Goal: Information Seeking & Learning: Learn about a topic

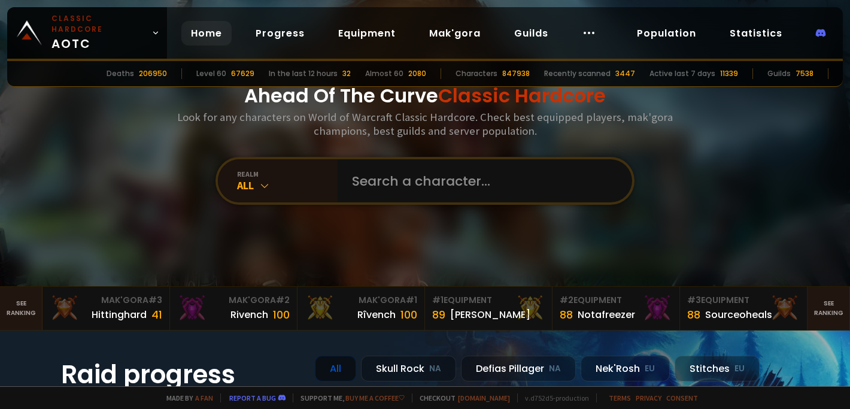
click at [375, 180] on input "text" at bounding box center [481, 180] width 273 height 43
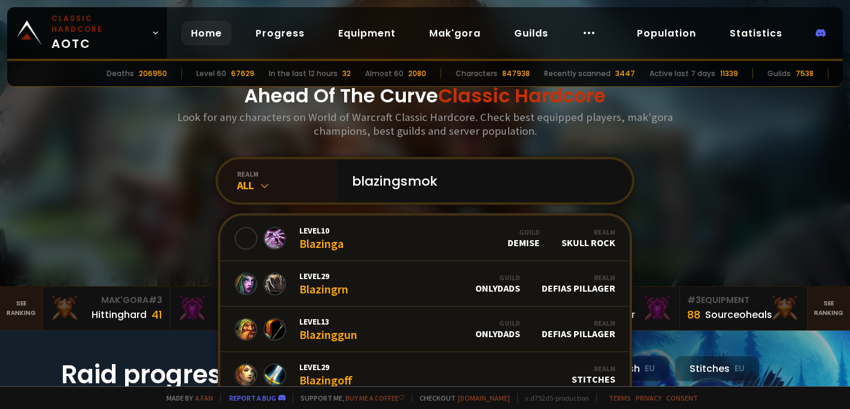
type input "blazingsmoke"
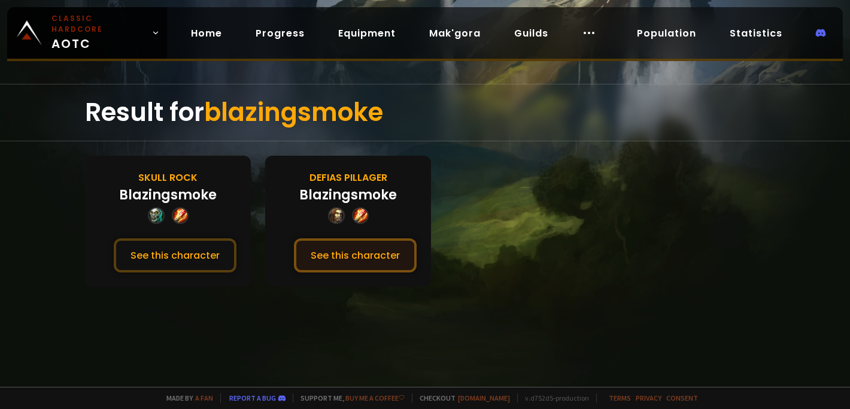
click at [360, 253] on button "See this character" at bounding box center [355, 255] width 123 height 34
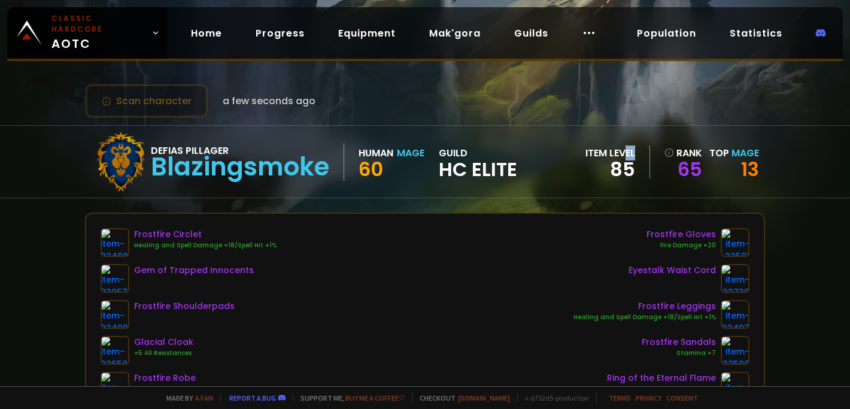
drag, startPoint x: 656, startPoint y: 142, endPoint x: 628, endPoint y: 120, distance: 35.8
click at [628, 125] on div "Defias Pillager Blazingsmoke Human Mage 60 guild HC Elite item level 85 rank 65…" at bounding box center [425, 161] width 850 height 73
click at [623, 102] on div "Scan character a few seconds ago" at bounding box center [425, 101] width 680 height 34
click at [750, 160] on link "13" at bounding box center [750, 169] width 18 height 27
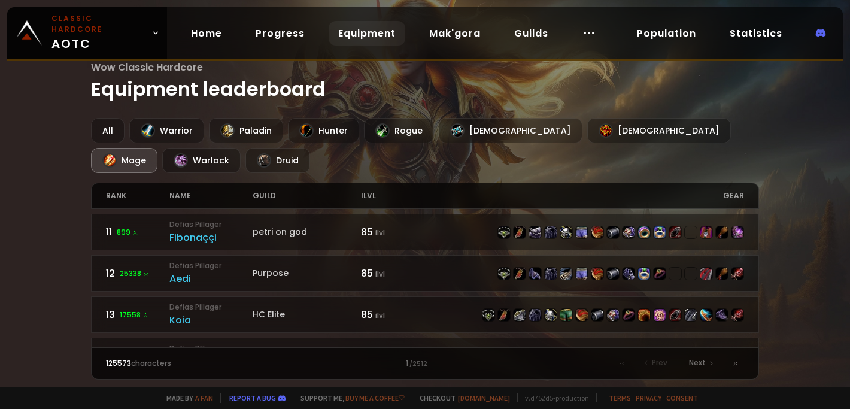
scroll to position [83, 0]
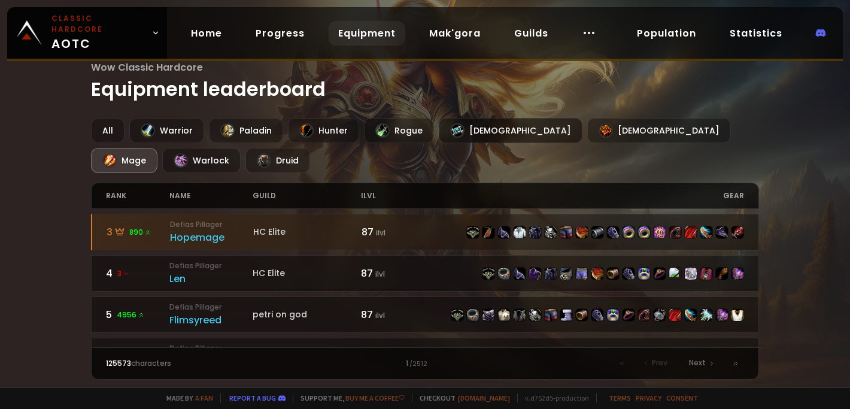
click at [475, 137] on div "[DEMOGRAPHIC_DATA]" at bounding box center [511, 130] width 144 height 25
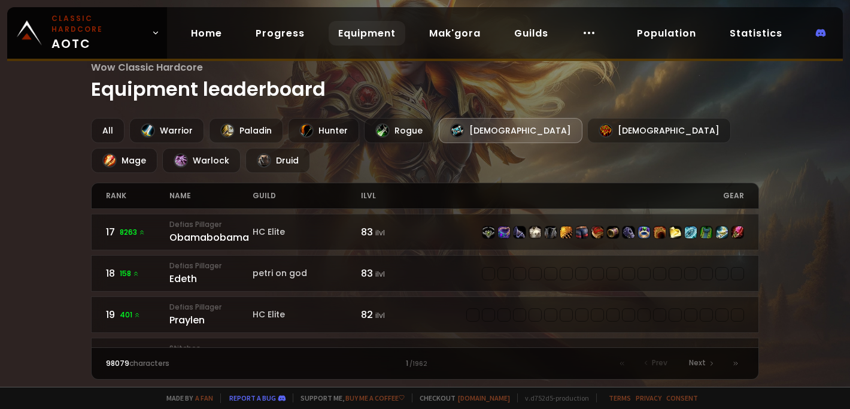
scroll to position [744, 0]
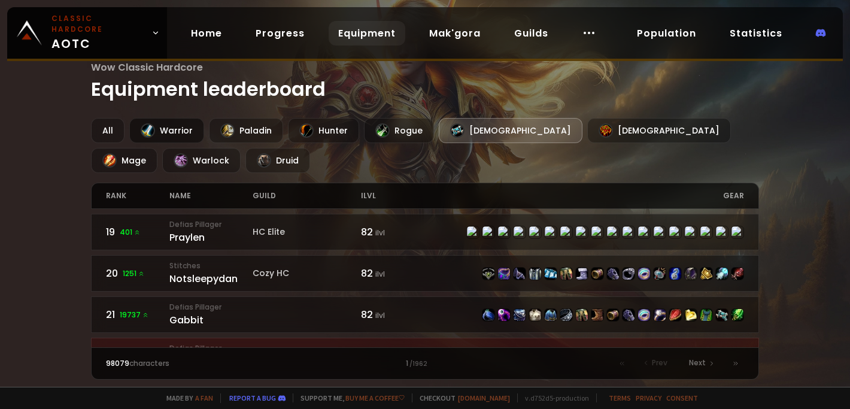
drag, startPoint x: 184, startPoint y: 119, endPoint x: 179, endPoint y: 123, distance: 6.5
click at [183, 120] on div "Warrior" at bounding box center [166, 130] width 75 height 25
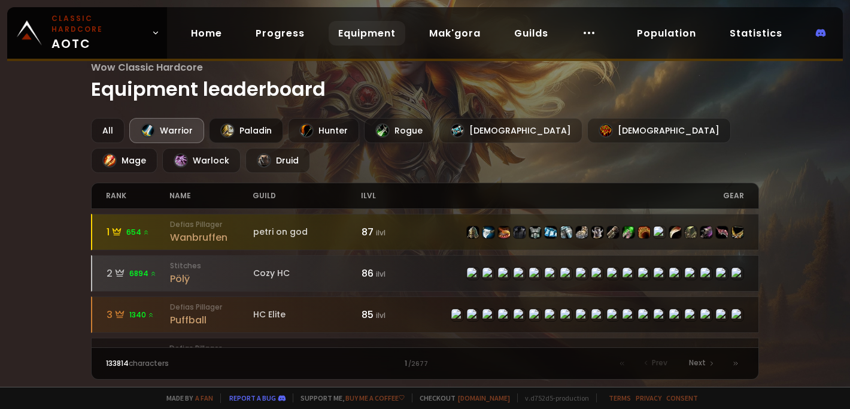
click at [245, 135] on div "Paladin" at bounding box center [246, 130] width 74 height 25
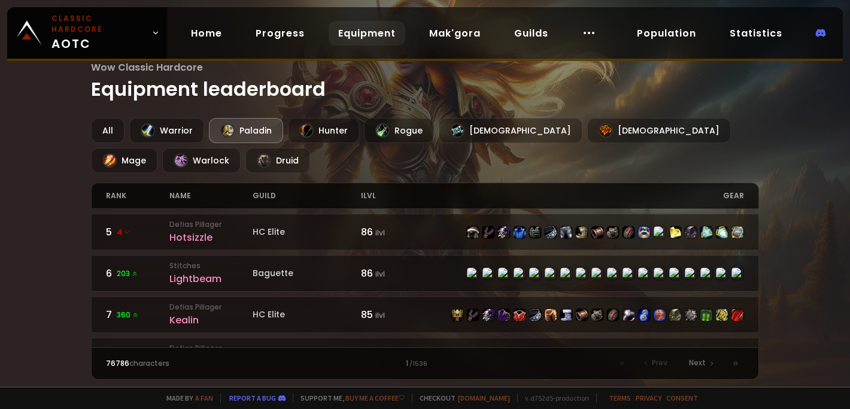
scroll to position [248, 0]
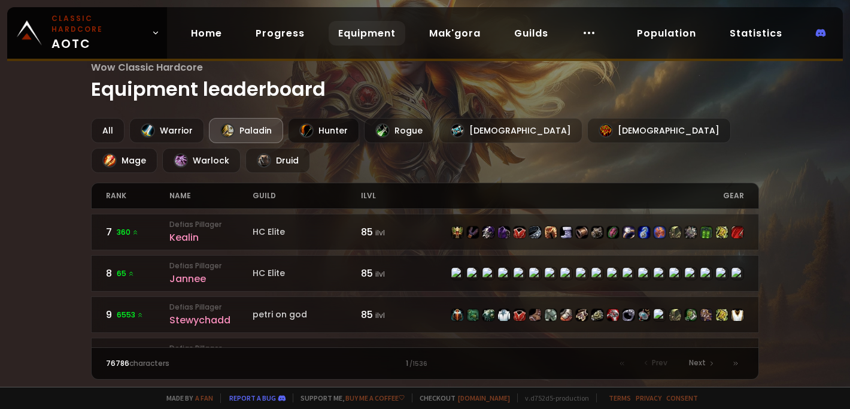
click at [322, 137] on div "Hunter" at bounding box center [323, 130] width 71 height 25
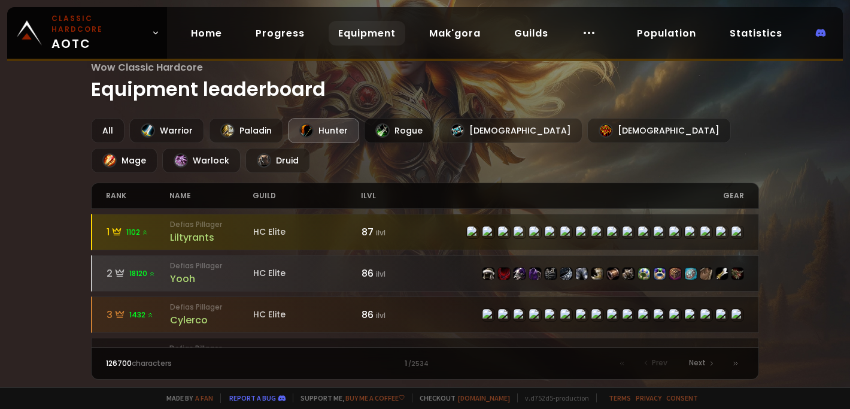
click at [407, 131] on div "Rogue" at bounding box center [399, 130] width 70 height 25
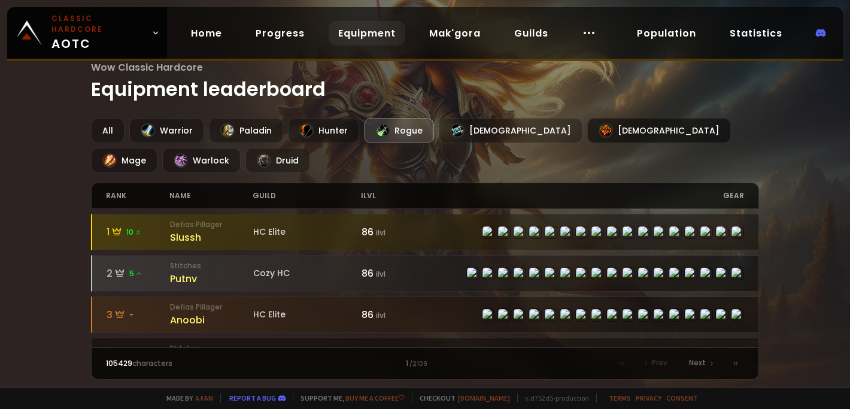
click at [587, 135] on div "[DEMOGRAPHIC_DATA]" at bounding box center [659, 130] width 144 height 25
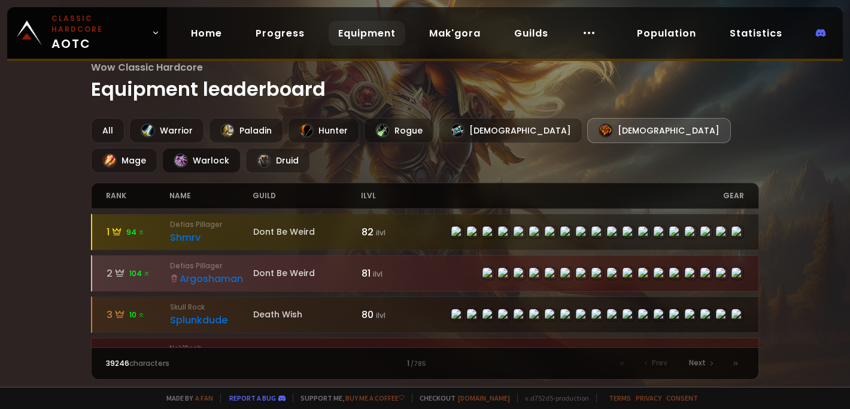
click at [241, 148] on div "Warlock" at bounding box center [201, 160] width 78 height 25
